Goal: Task Accomplishment & Management: Complete application form

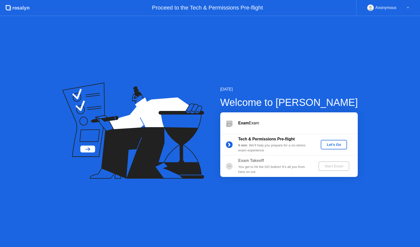
click at [324, 145] on div "Let's Go" at bounding box center [334, 145] width 22 height 4
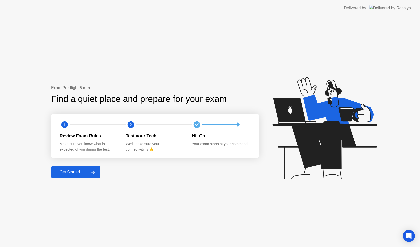
click at [81, 171] on div "Get Started" at bounding box center [70, 172] width 34 height 5
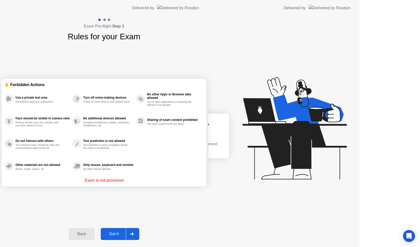
click at [81, 171] on div "Exam Pre-flight: Step 1 Rules for your Exam ✋ Forbidden Actions Use a private t…" at bounding box center [104, 131] width 208 height 231
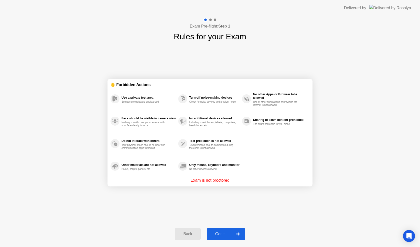
click at [222, 236] on div "Got it" at bounding box center [220, 234] width 24 height 5
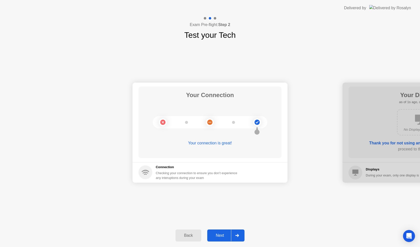
click at [222, 236] on div "Next" at bounding box center [220, 235] width 22 height 5
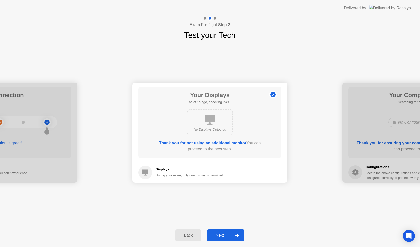
click at [222, 236] on div "Next" at bounding box center [220, 235] width 22 height 5
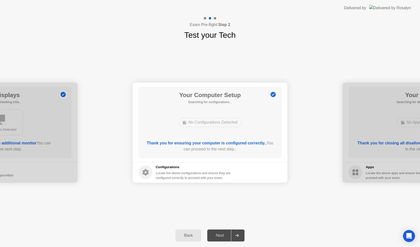
click at [222, 236] on div "Next" at bounding box center [220, 235] width 22 height 5
click at [220, 234] on div "Next" at bounding box center [220, 235] width 22 height 5
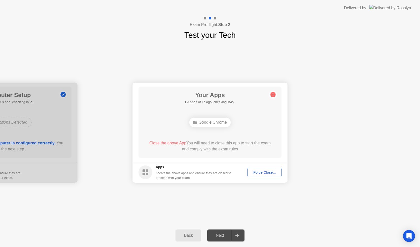
click at [268, 171] on div "Force Close..." at bounding box center [264, 172] width 31 height 4
click at [260, 173] on div "Force Close..." at bounding box center [264, 172] width 31 height 4
click at [273, 95] on circle at bounding box center [273, 94] width 5 height 5
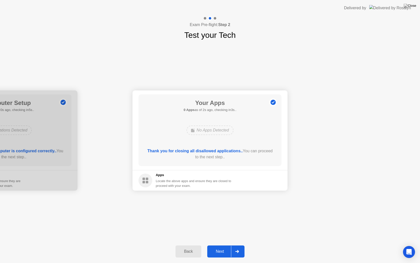
click at [222, 247] on div "Next" at bounding box center [220, 251] width 22 height 5
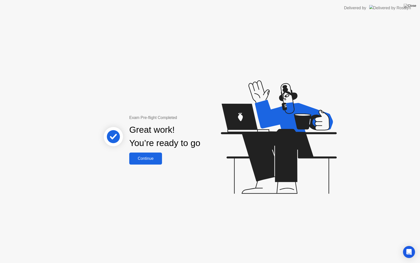
click at [156, 158] on div "Continue" at bounding box center [146, 158] width 30 height 5
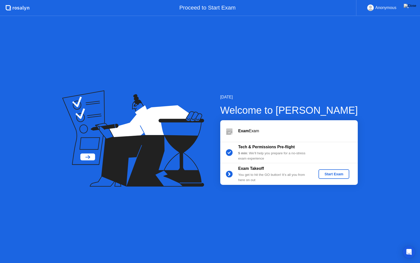
click at [345, 173] on div "Start Exam" at bounding box center [334, 174] width 27 height 4
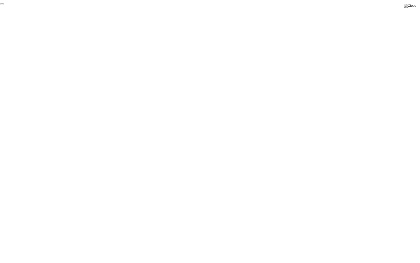
click div "End Proctoring Session"
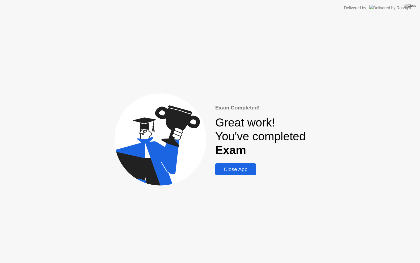
click at [234, 174] on button "Close App" at bounding box center [235, 169] width 41 height 12
